Goal: Transaction & Acquisition: Book appointment/travel/reservation

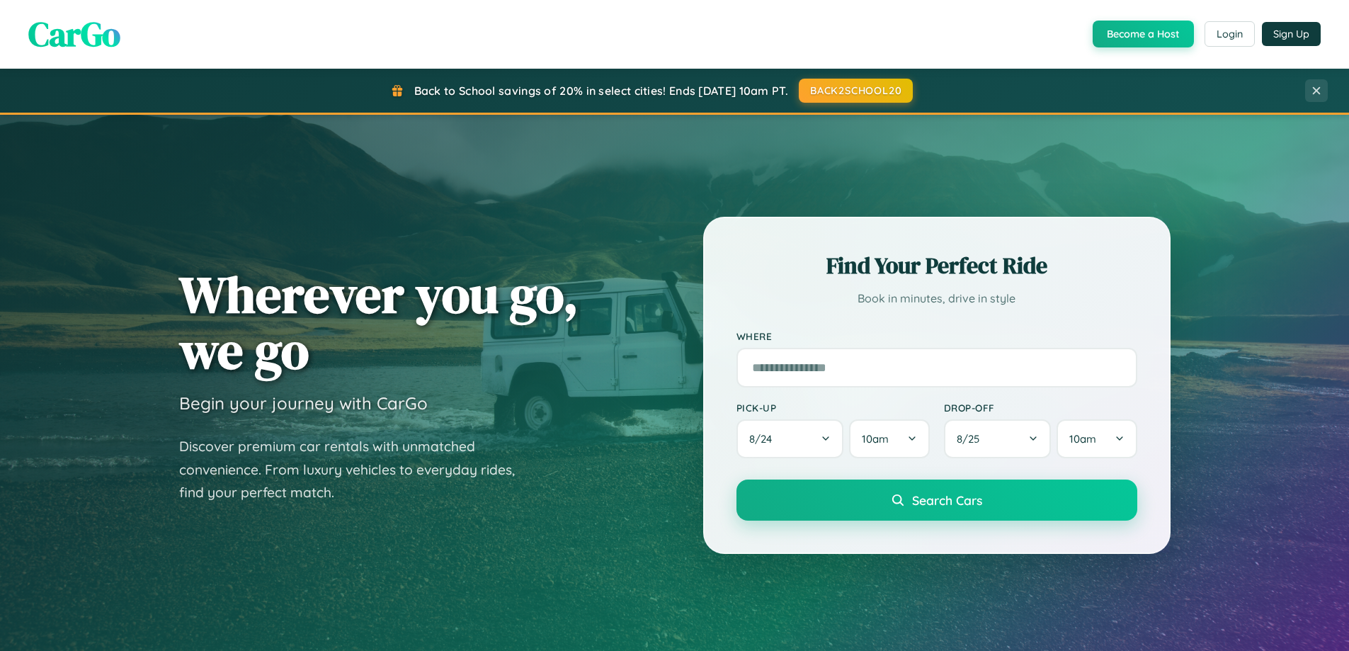
scroll to position [974, 0]
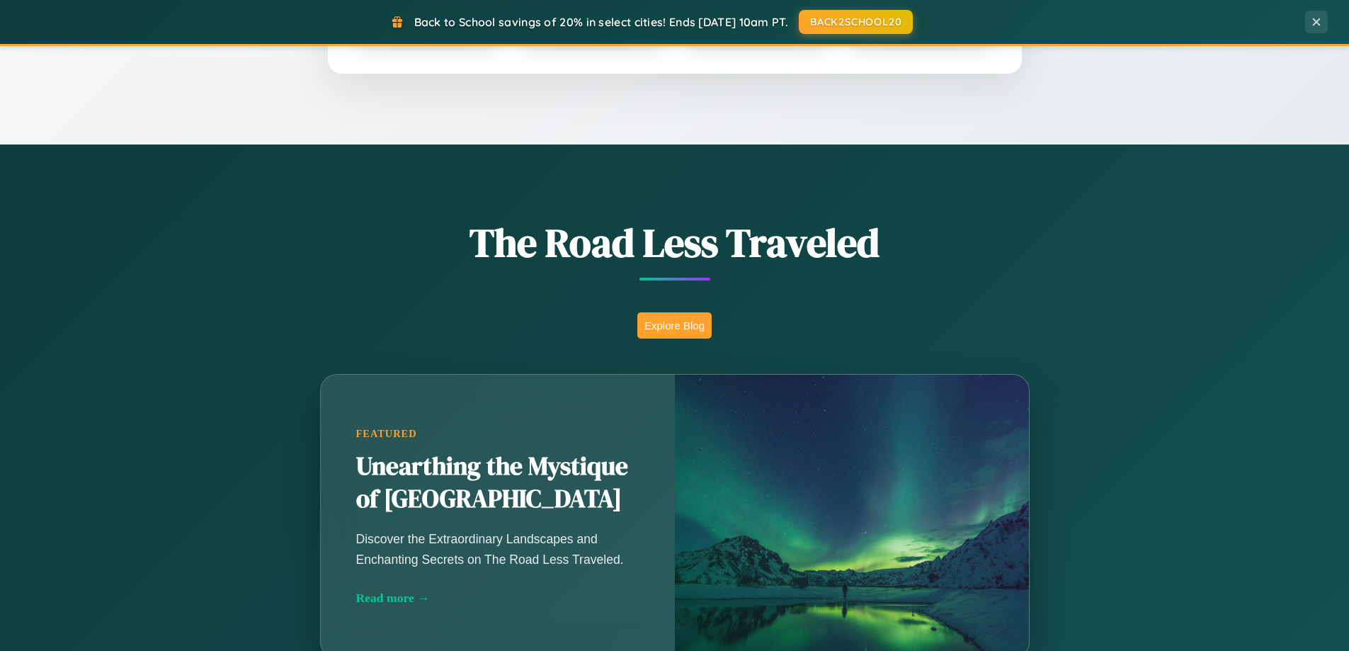
click at [674, 325] on button "Explore Blog" at bounding box center [674, 325] width 74 height 26
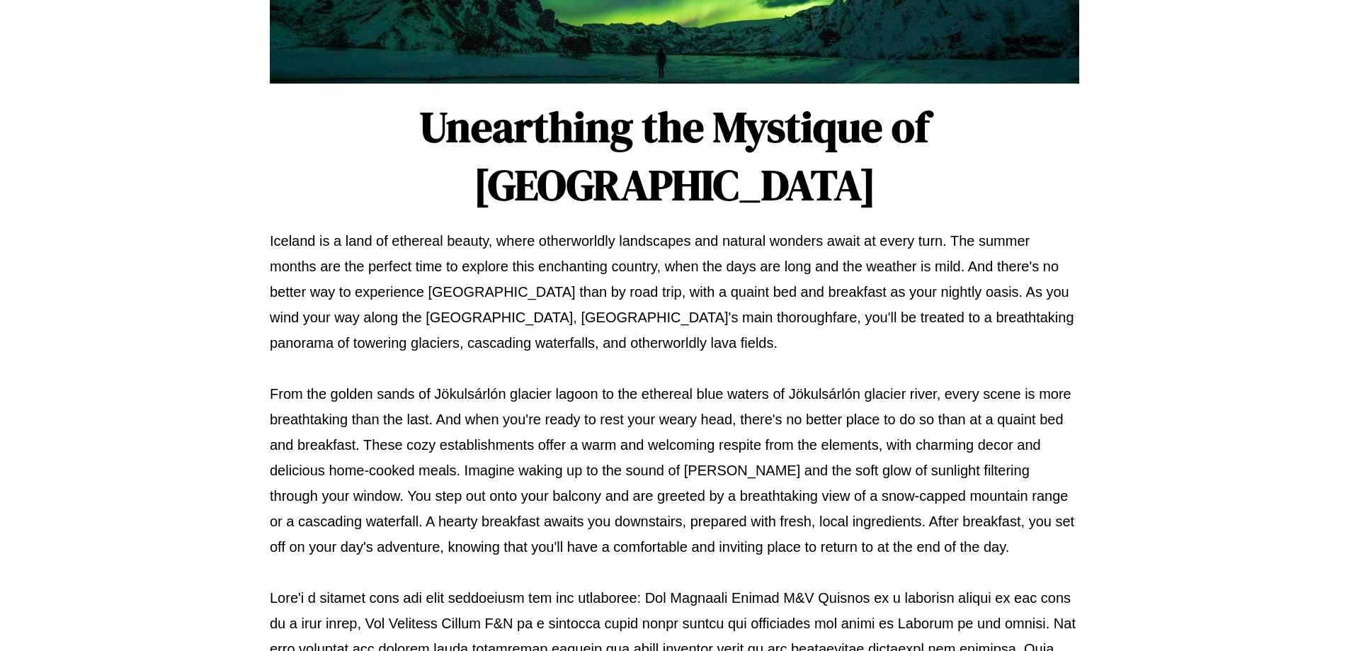
scroll to position [458, 0]
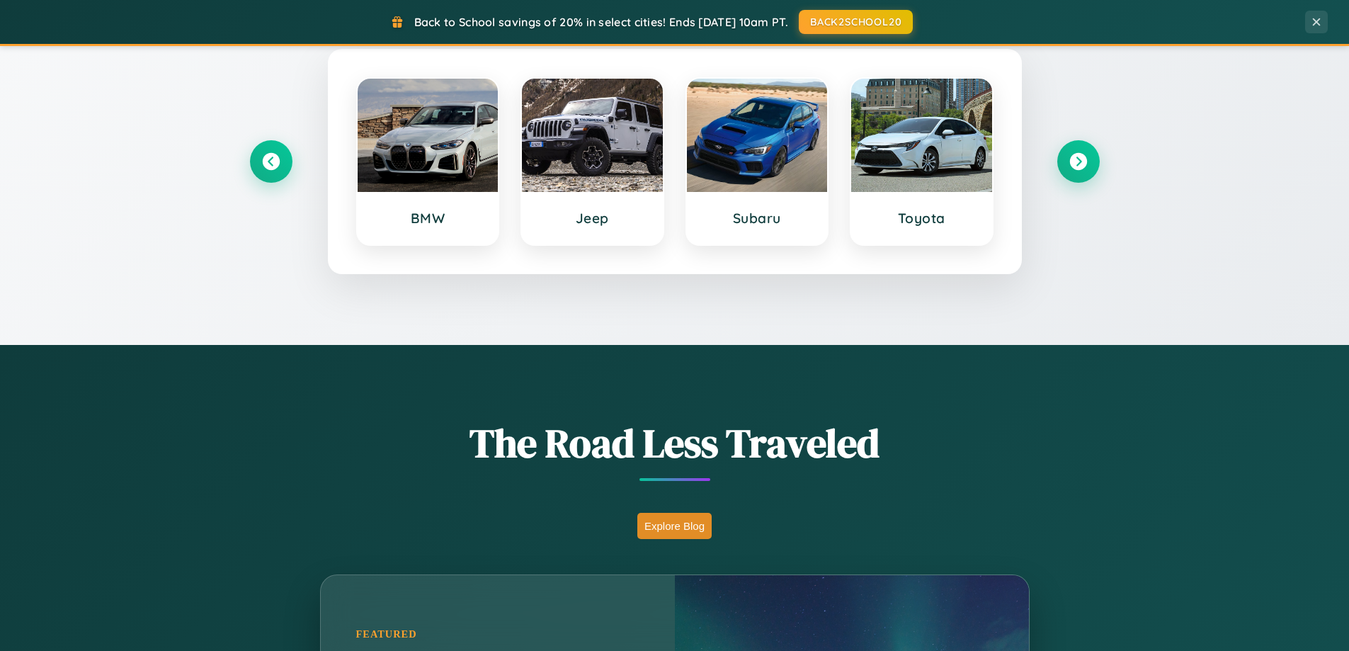
scroll to position [610, 0]
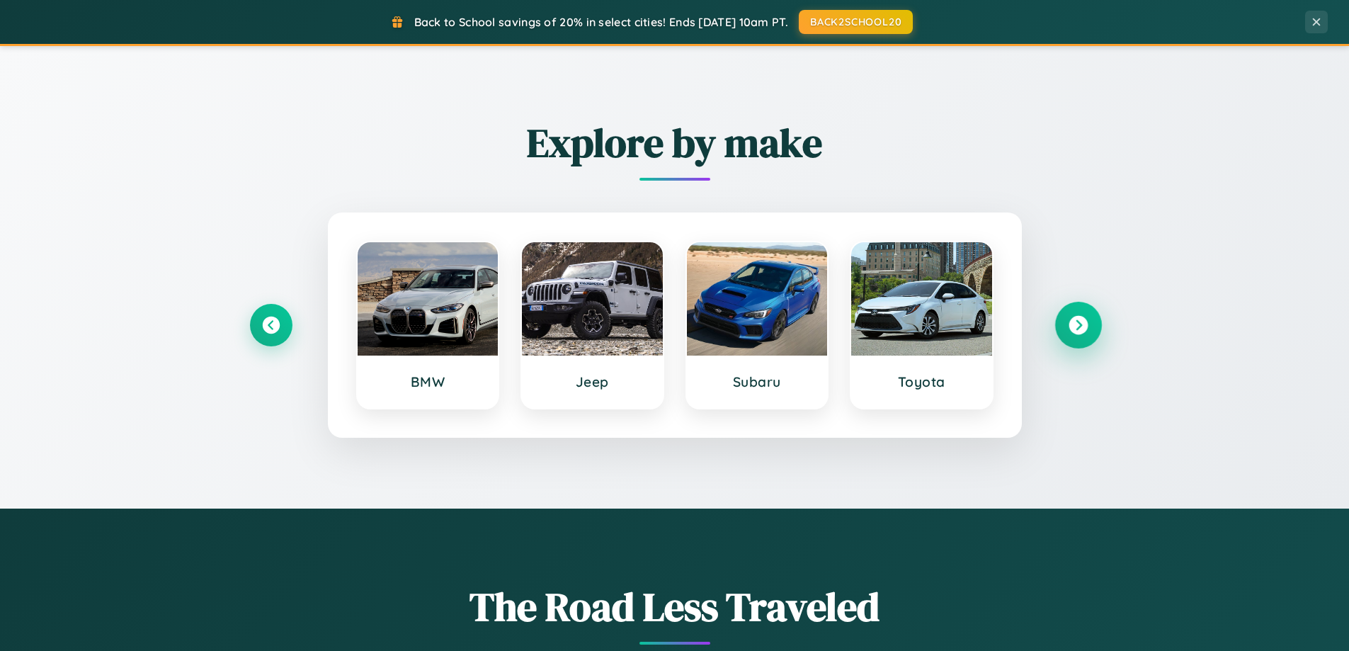
click at [1077, 325] on icon at bounding box center [1077, 325] width 19 height 19
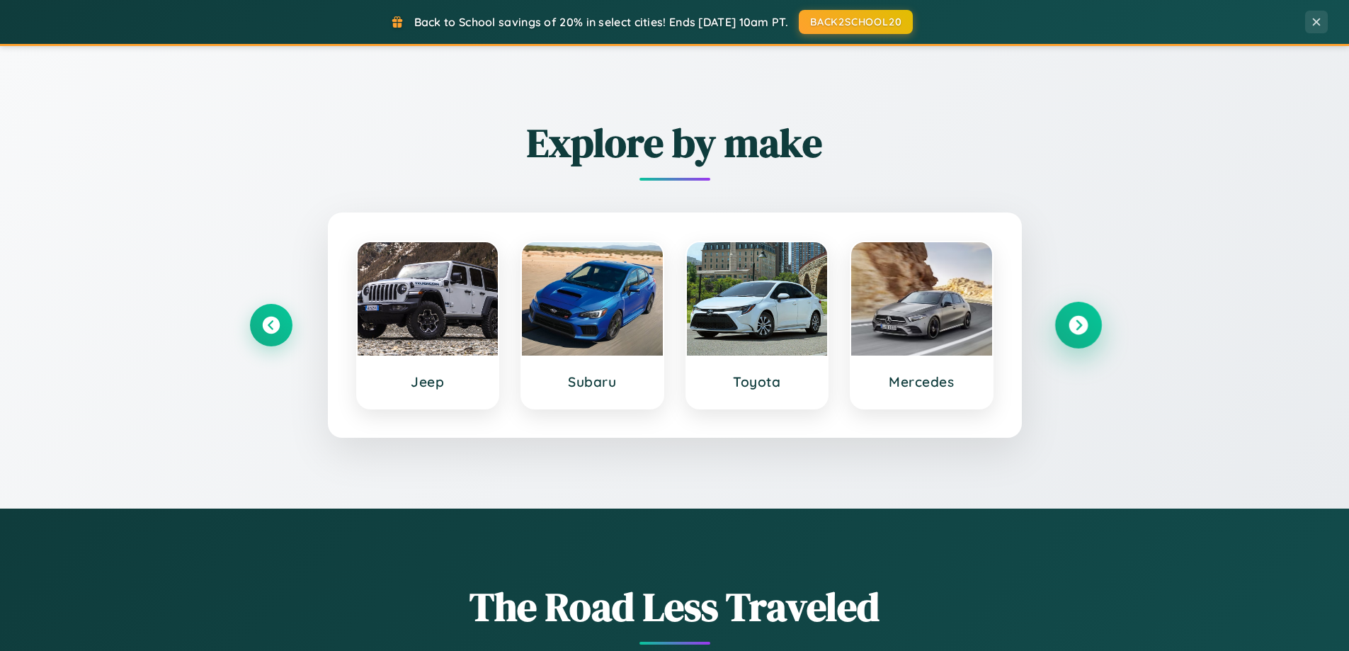
click at [1077, 325] on icon at bounding box center [1077, 325] width 19 height 19
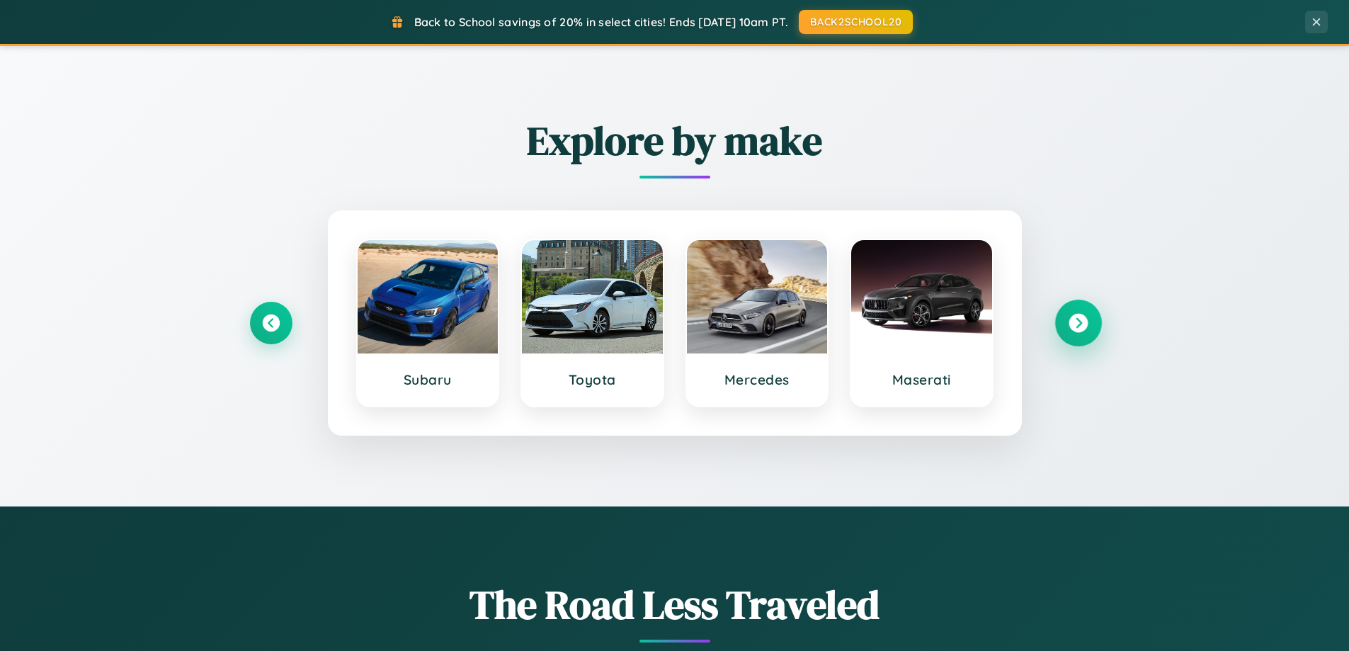
scroll to position [2275, 0]
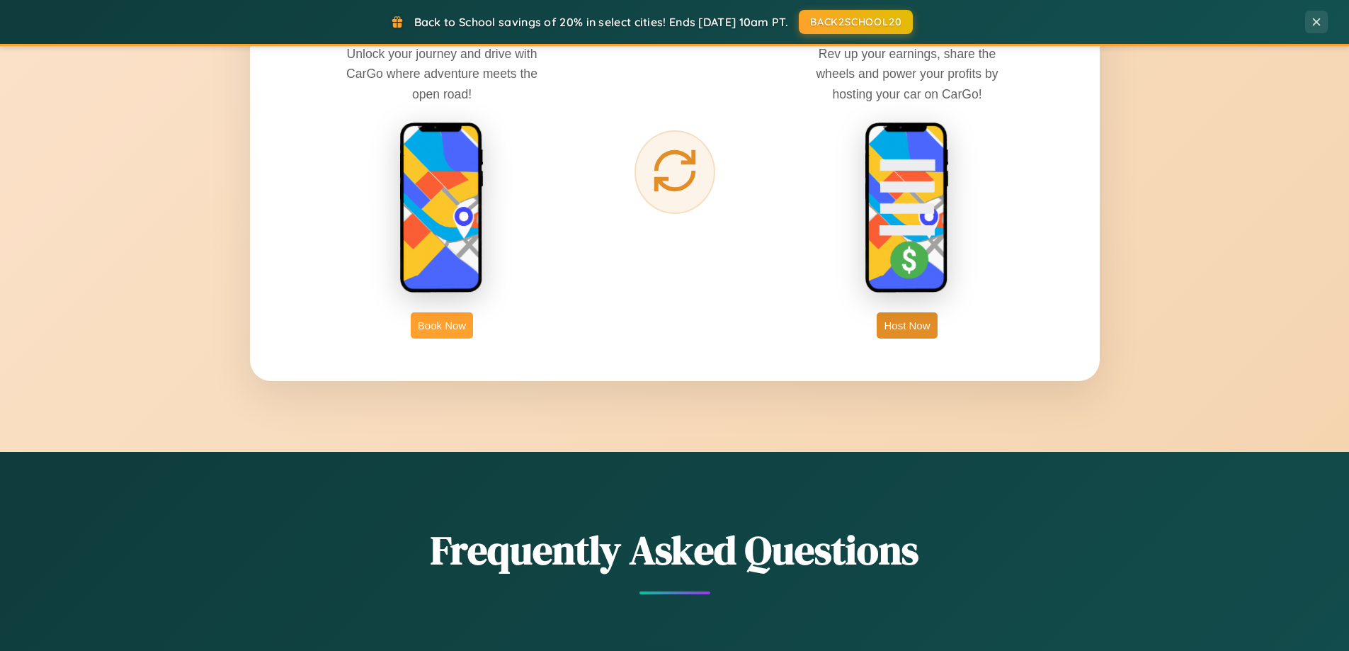
click at [442, 325] on button "Book Now" at bounding box center [442, 325] width 62 height 26
